Goal: Check status: Check status

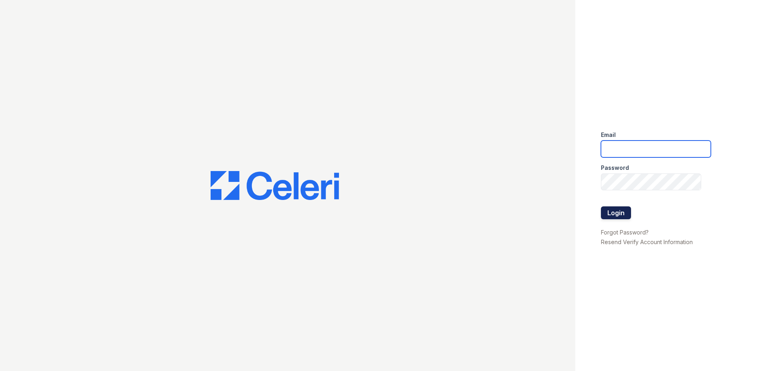
type input "[EMAIL_ADDRESS][DOMAIN_NAME]"
click at [622, 212] on button "Login" at bounding box center [616, 212] width 30 height 13
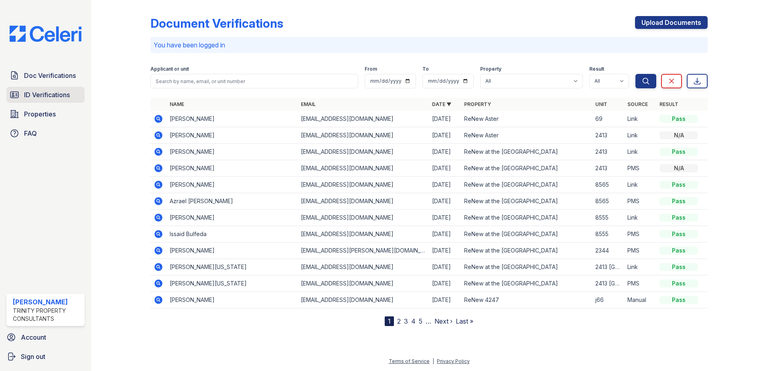
click at [48, 92] on span "ID Verifications" at bounding box center [47, 95] width 46 height 10
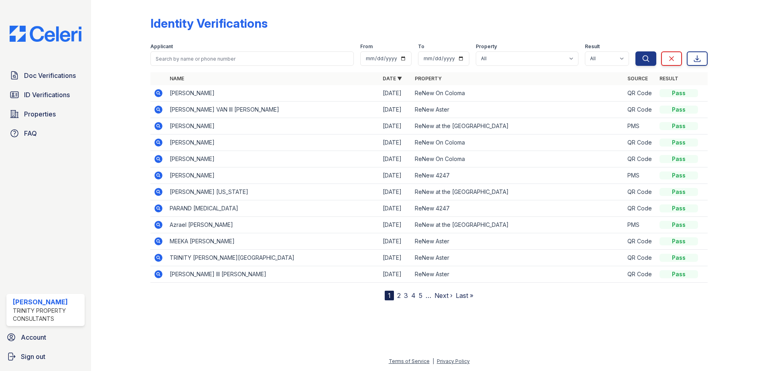
click at [159, 93] on icon at bounding box center [158, 93] width 2 height 2
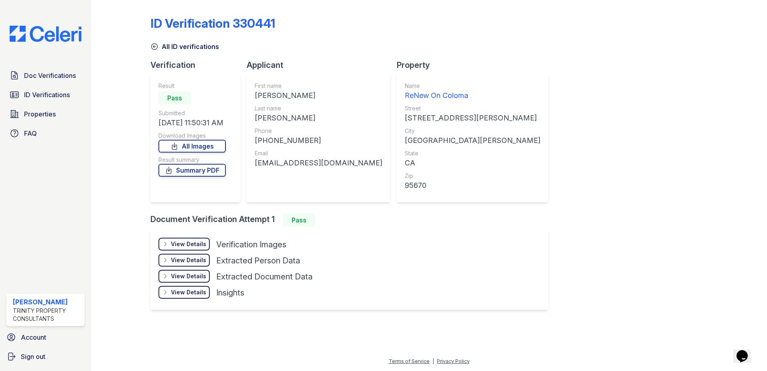
click at [173, 246] on div "View Details" at bounding box center [188, 244] width 35 height 8
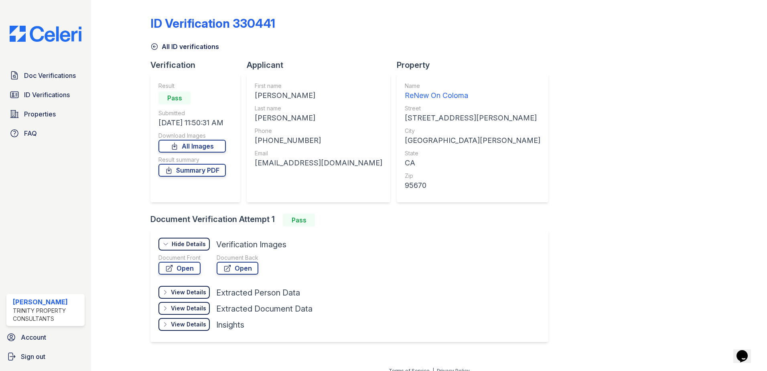
scroll to position [10, 0]
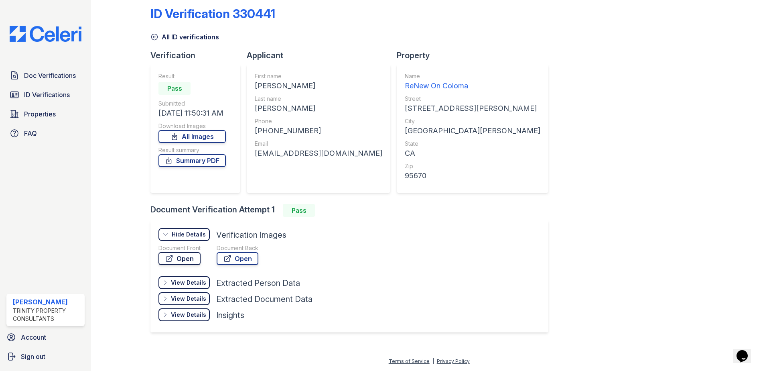
click at [180, 256] on link "Open" at bounding box center [180, 258] width 42 height 13
